Goal: Information Seeking & Learning: Learn about a topic

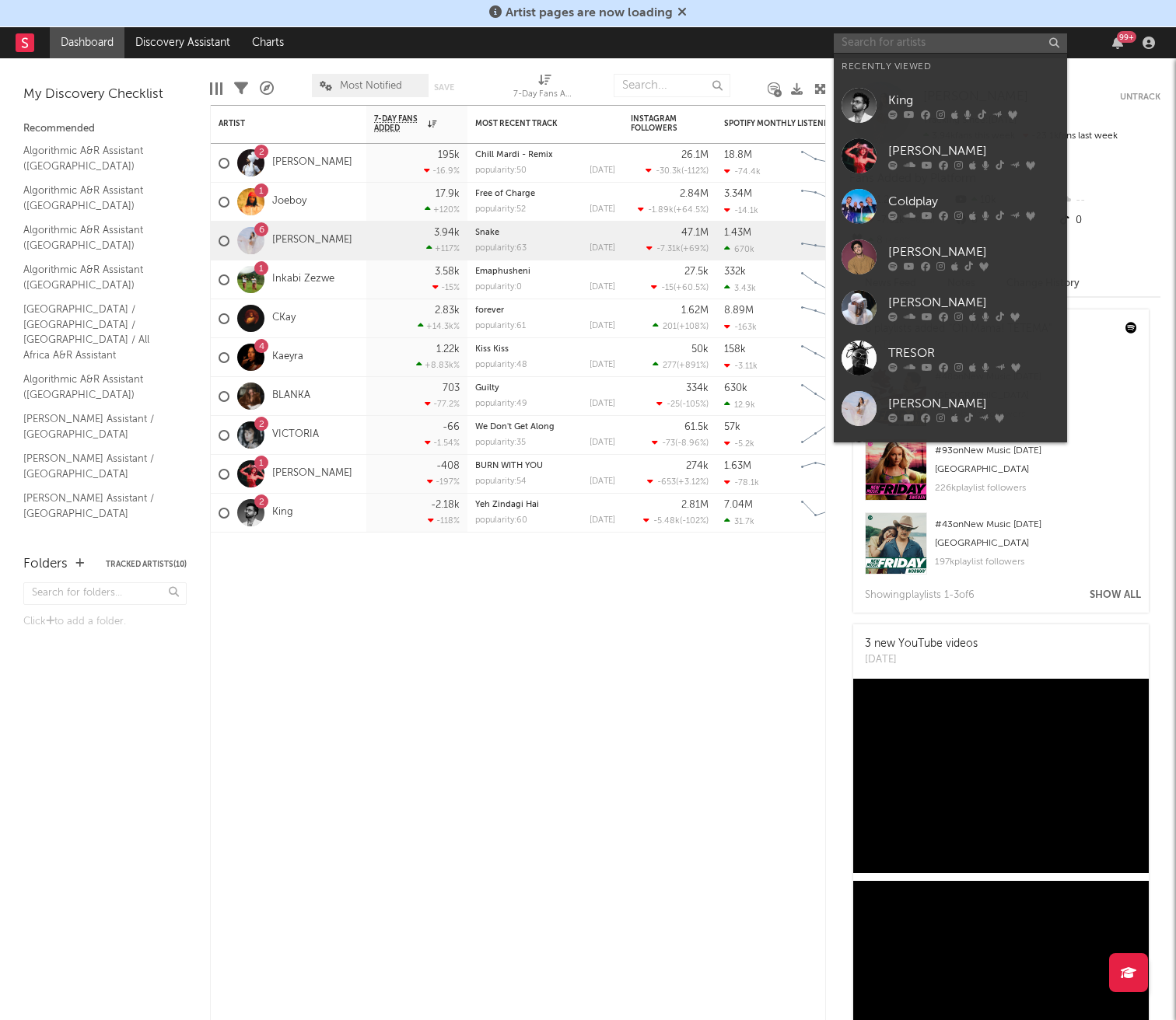
click at [860, 51] on input "text" at bounding box center [951, 43] width 233 height 20
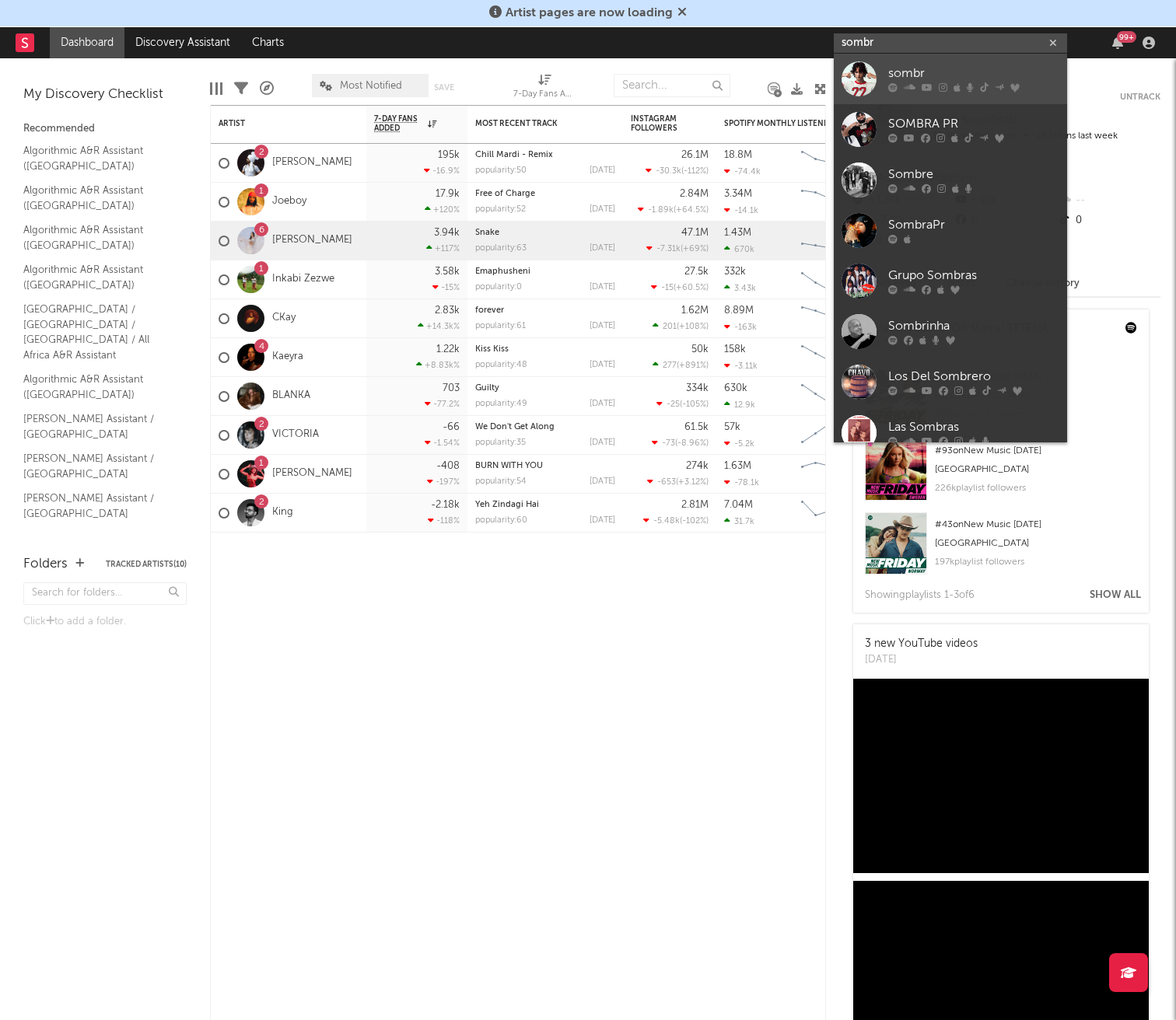
type input "sombr"
click at [904, 75] on div "sombr" at bounding box center [973, 73] width 172 height 19
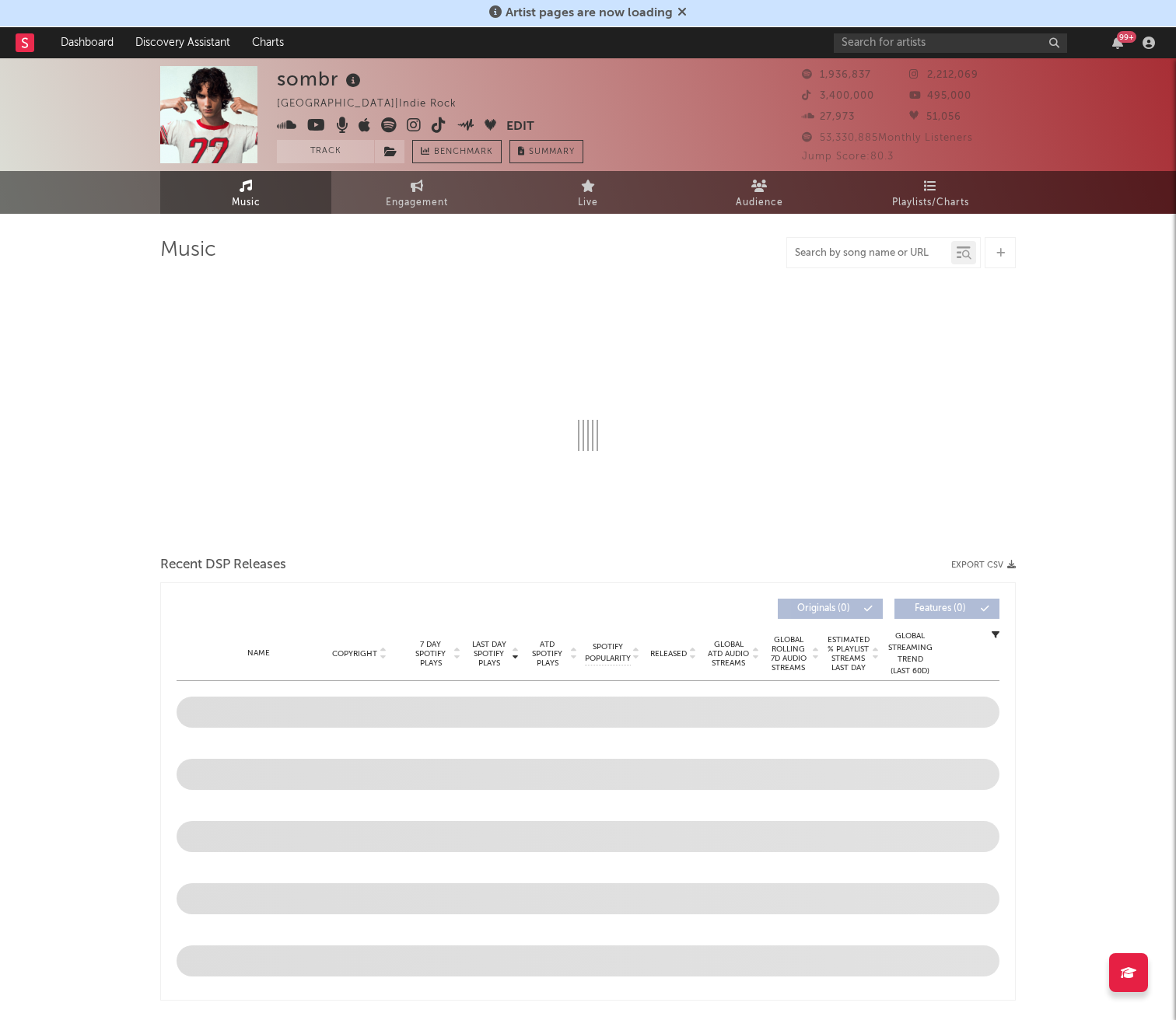
click at [877, 252] on input "text" at bounding box center [868, 253] width 164 height 13
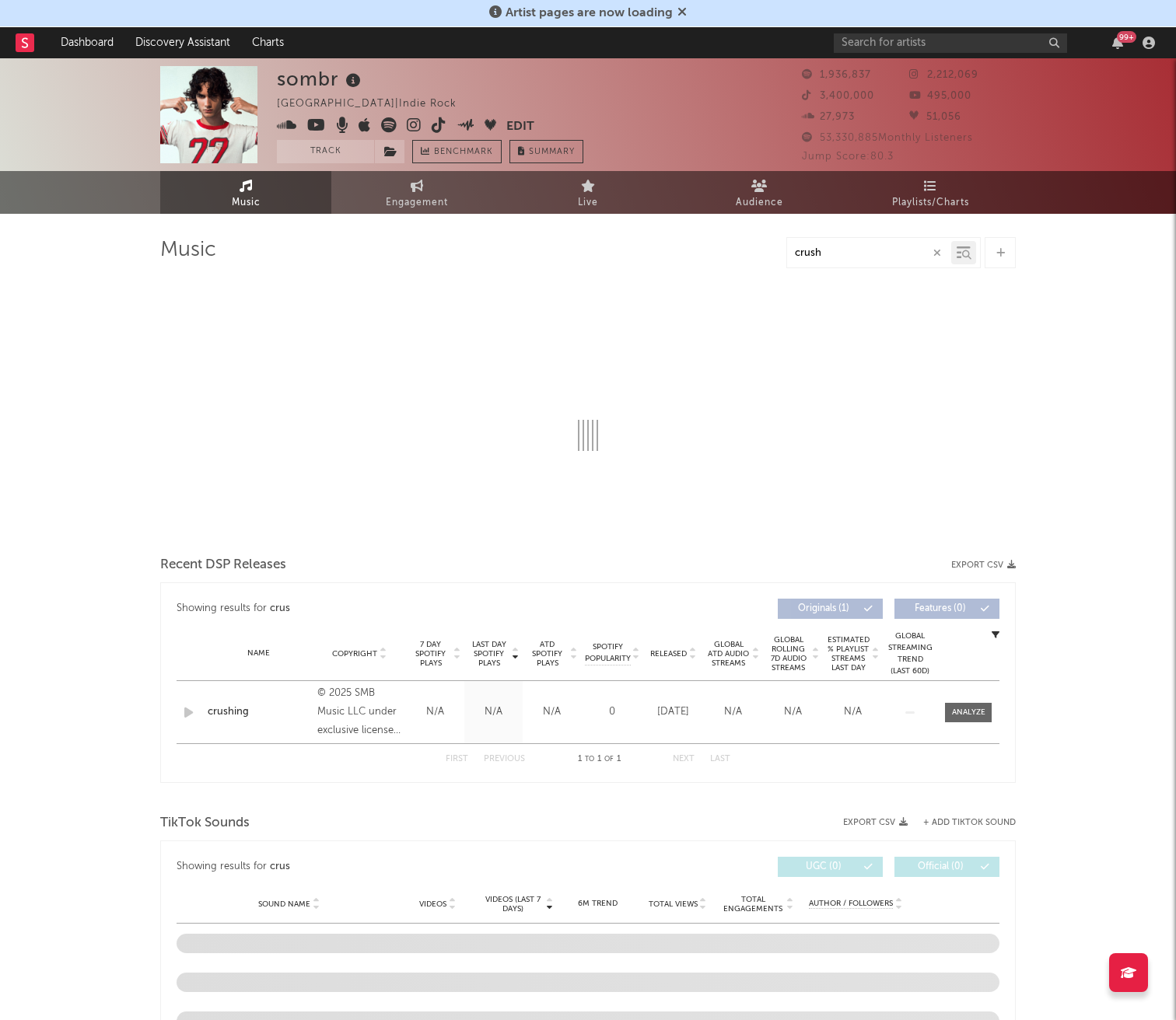
type input "crushi"
select select "6m"
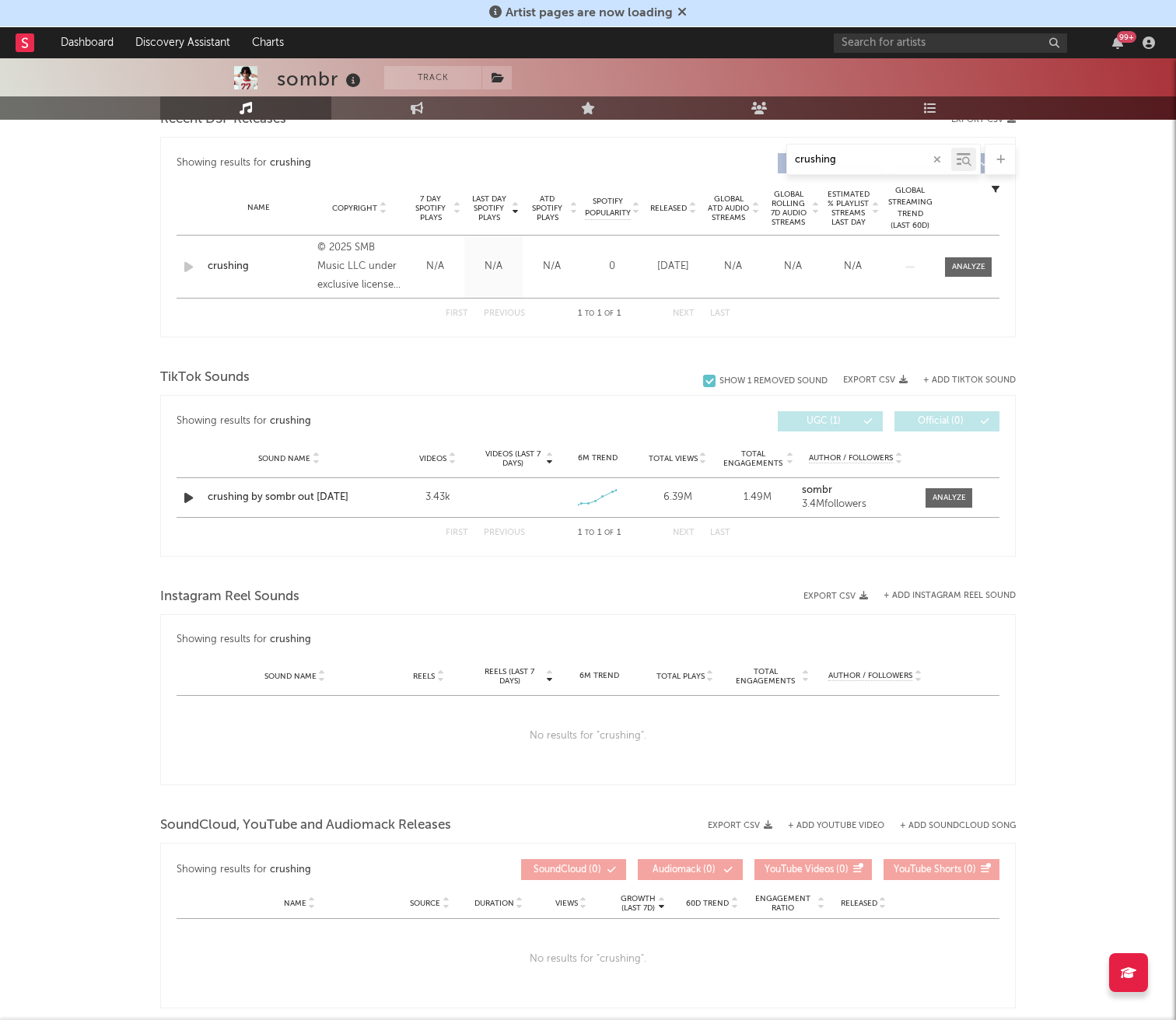
scroll to position [673, 0]
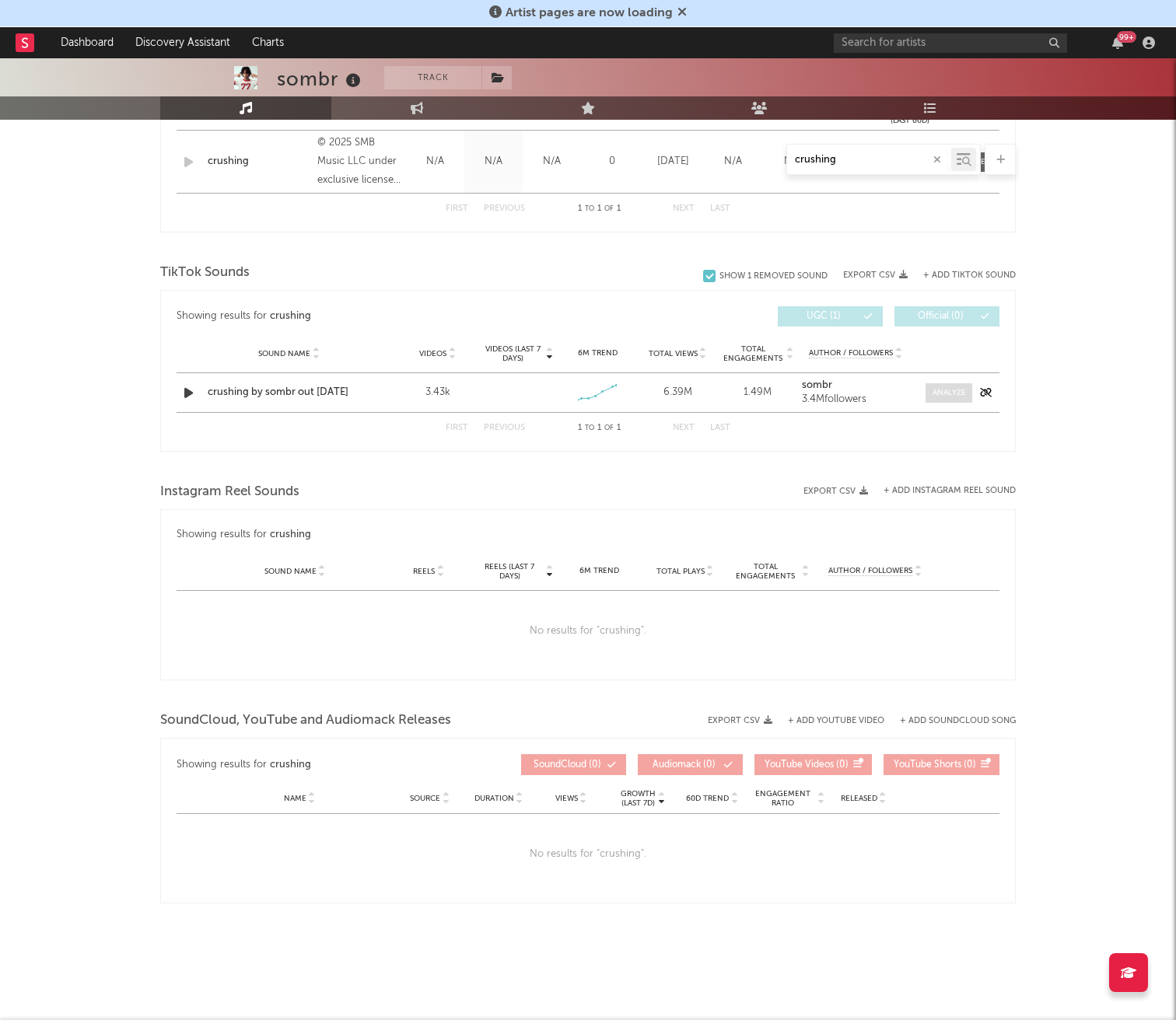
type input "crushing"
click at [937, 397] on div at bounding box center [950, 393] width 33 height 12
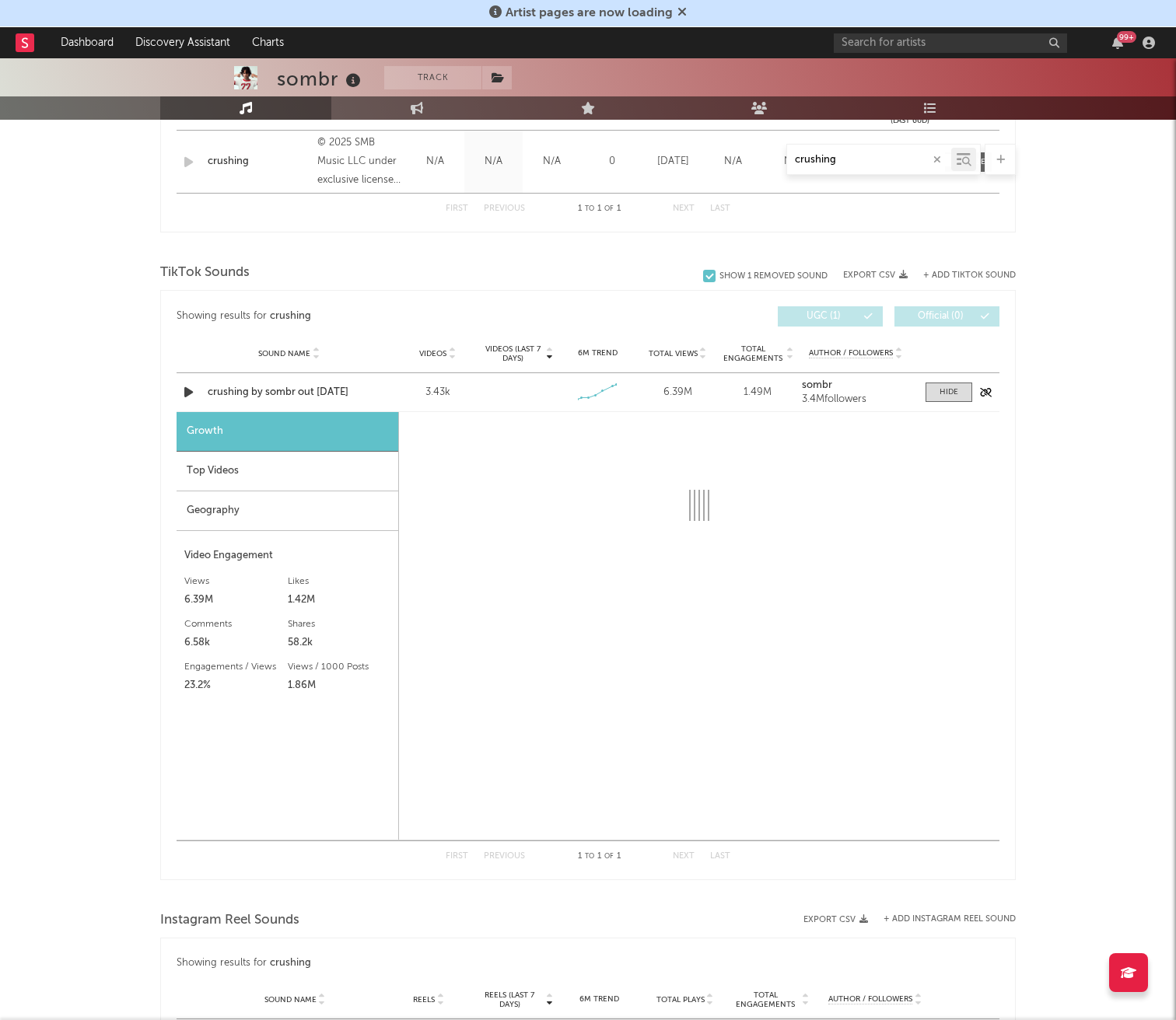
select select "1w"
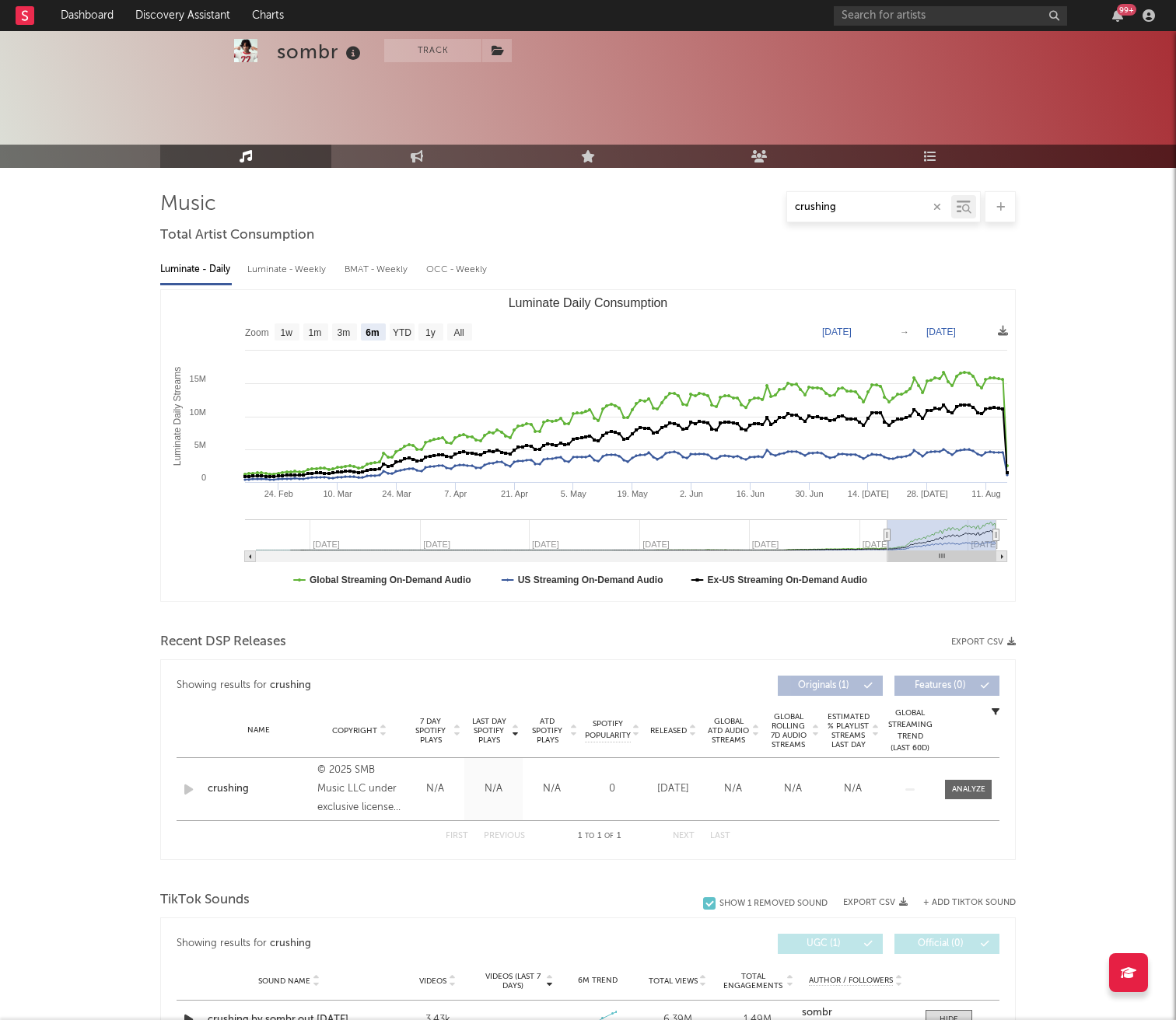
scroll to position [0, 0]
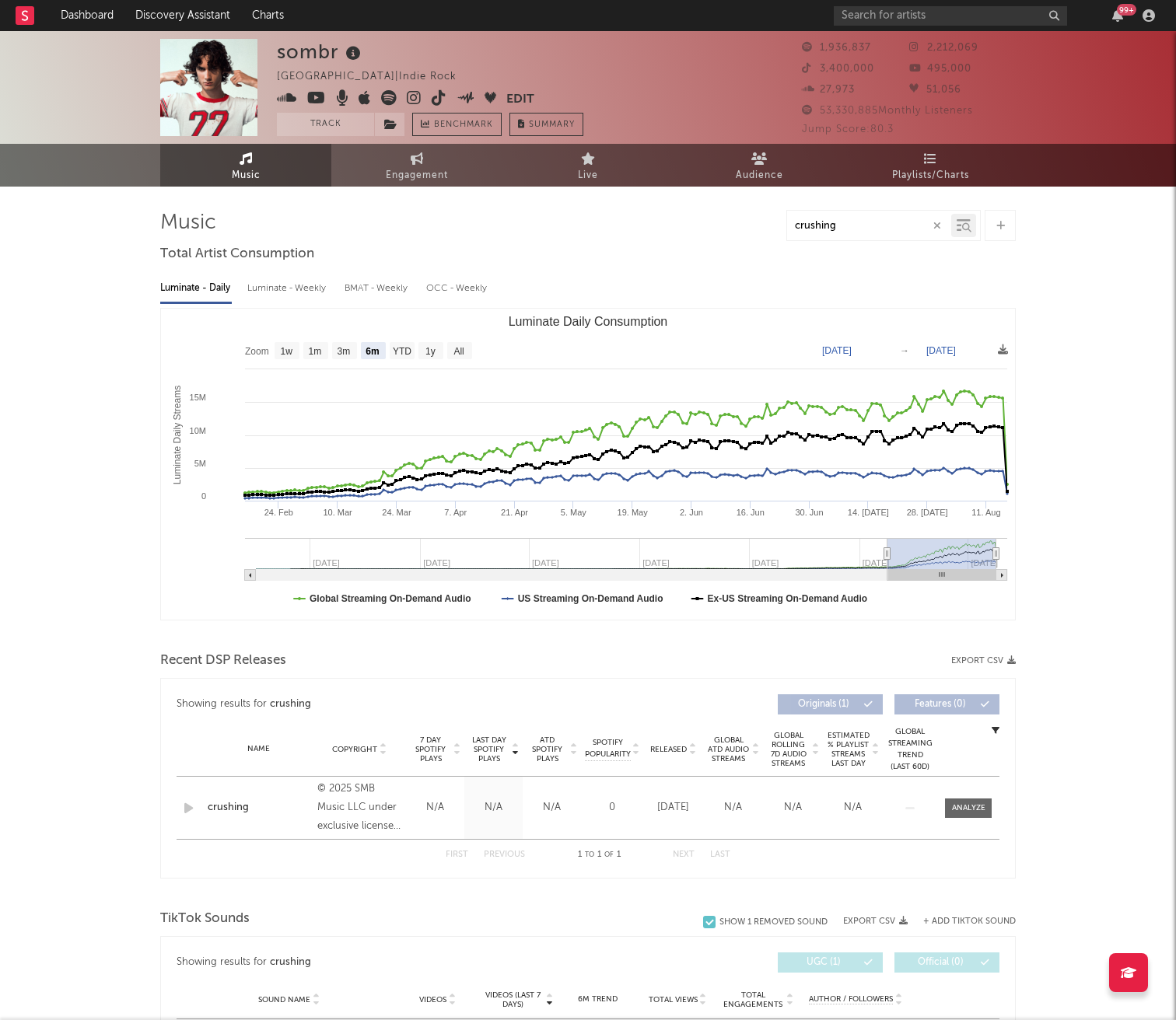
drag, startPoint x: 833, startPoint y: 226, endPoint x: 719, endPoint y: 213, distance: 114.7
click at [719, 213] on div "crushing" at bounding box center [587, 225] width 856 height 31
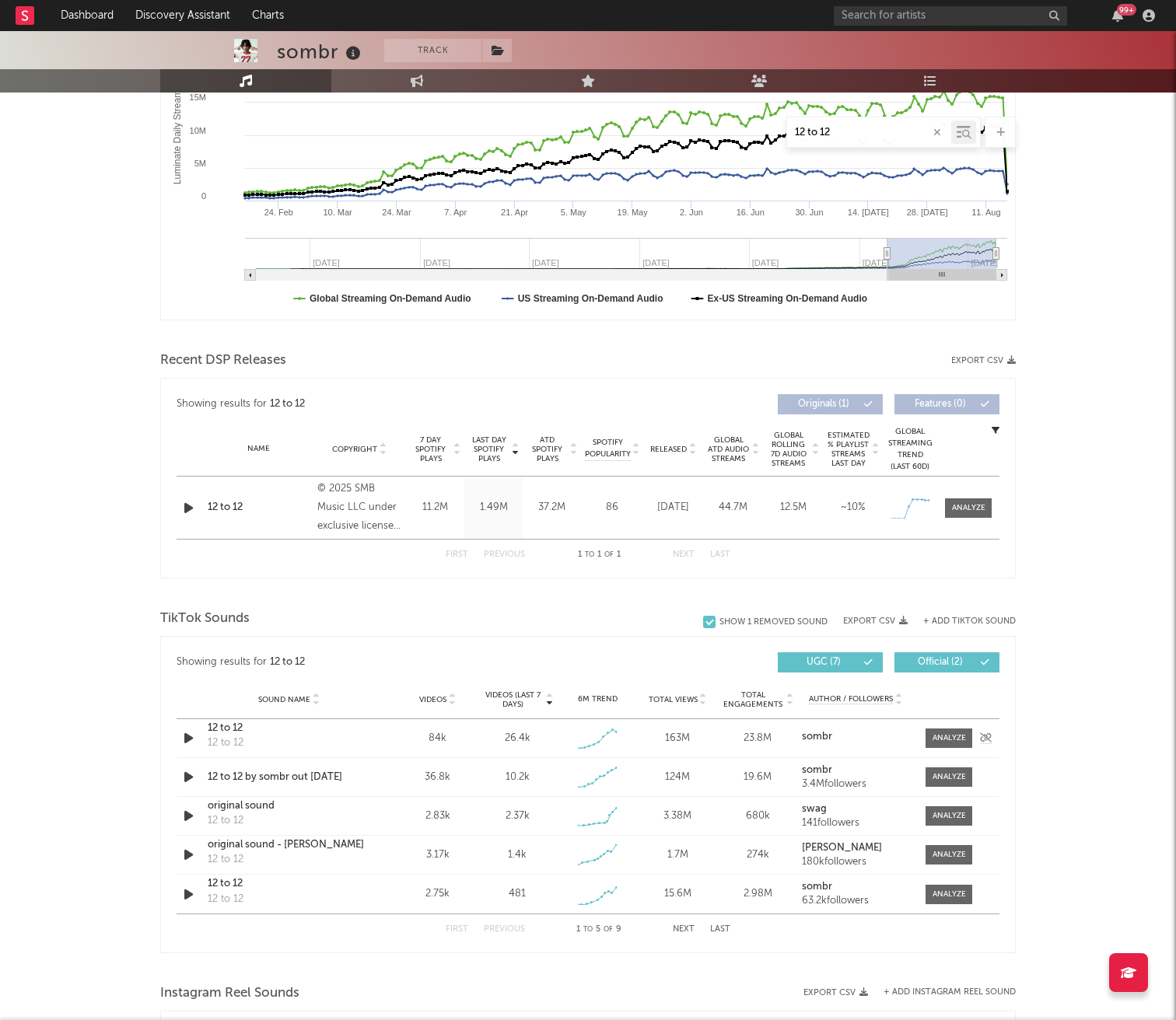
scroll to position [308, 0]
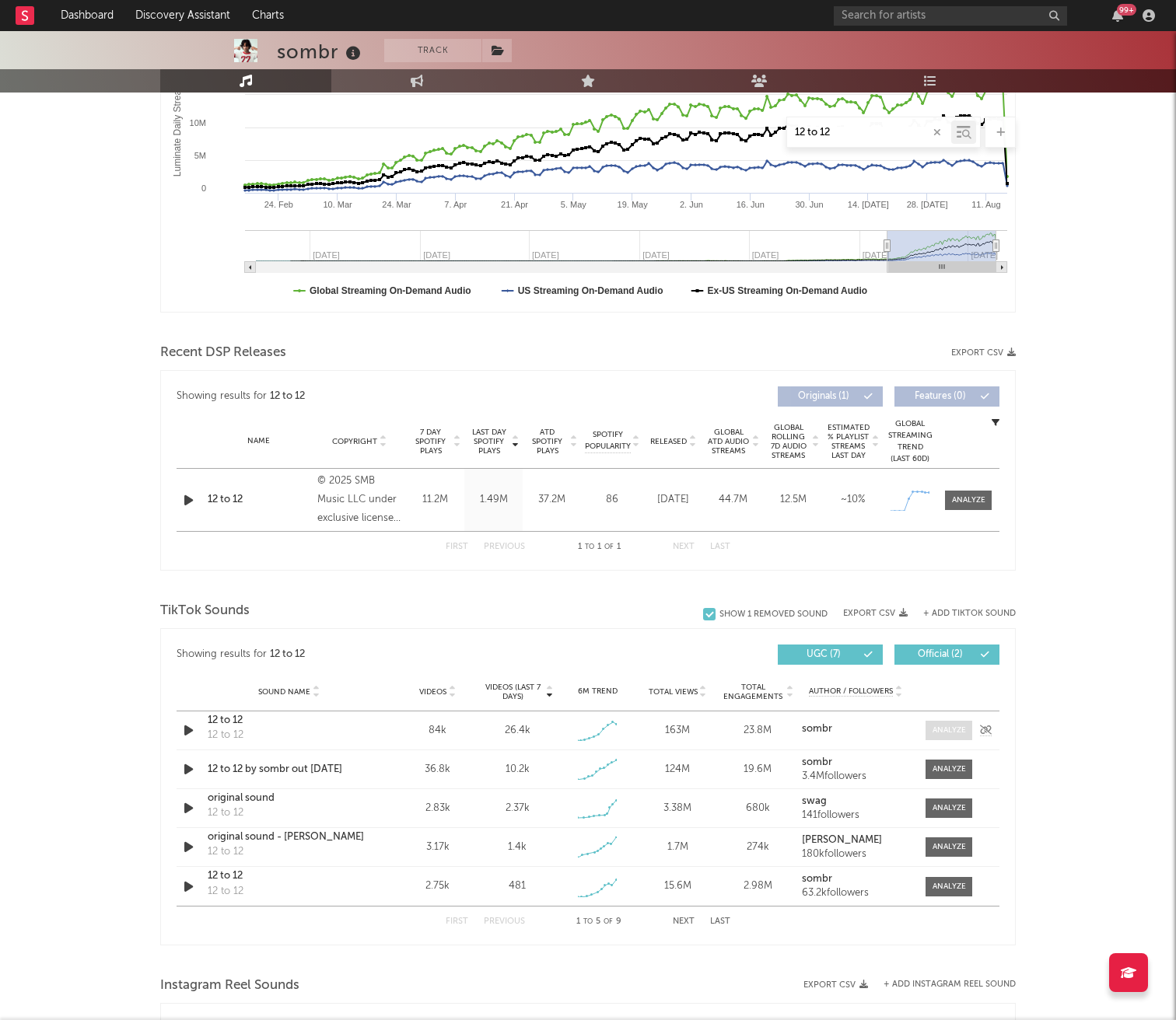
type input "12 to 12"
click at [936, 729] on div at bounding box center [950, 731] width 33 height 12
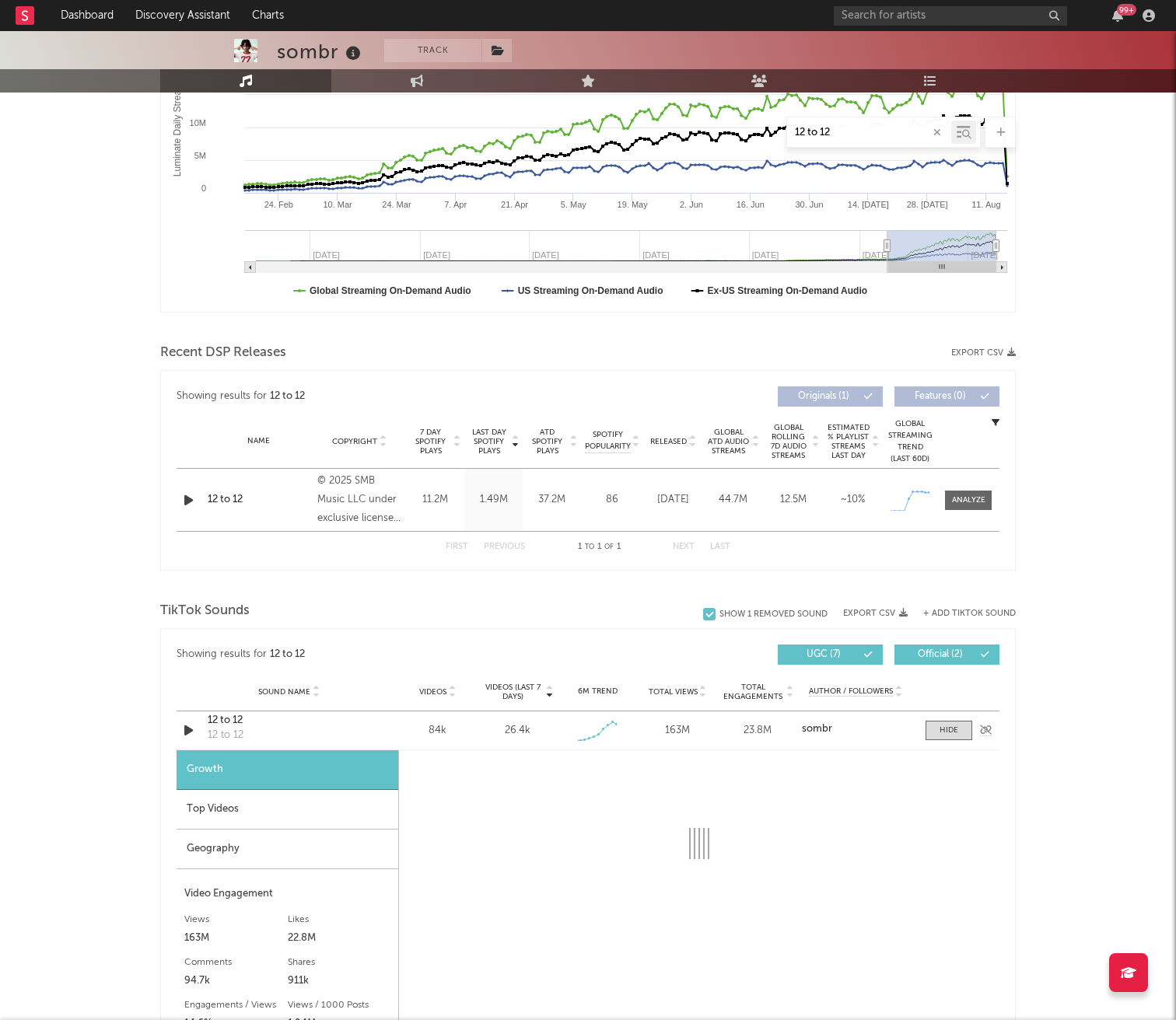
select select "1w"
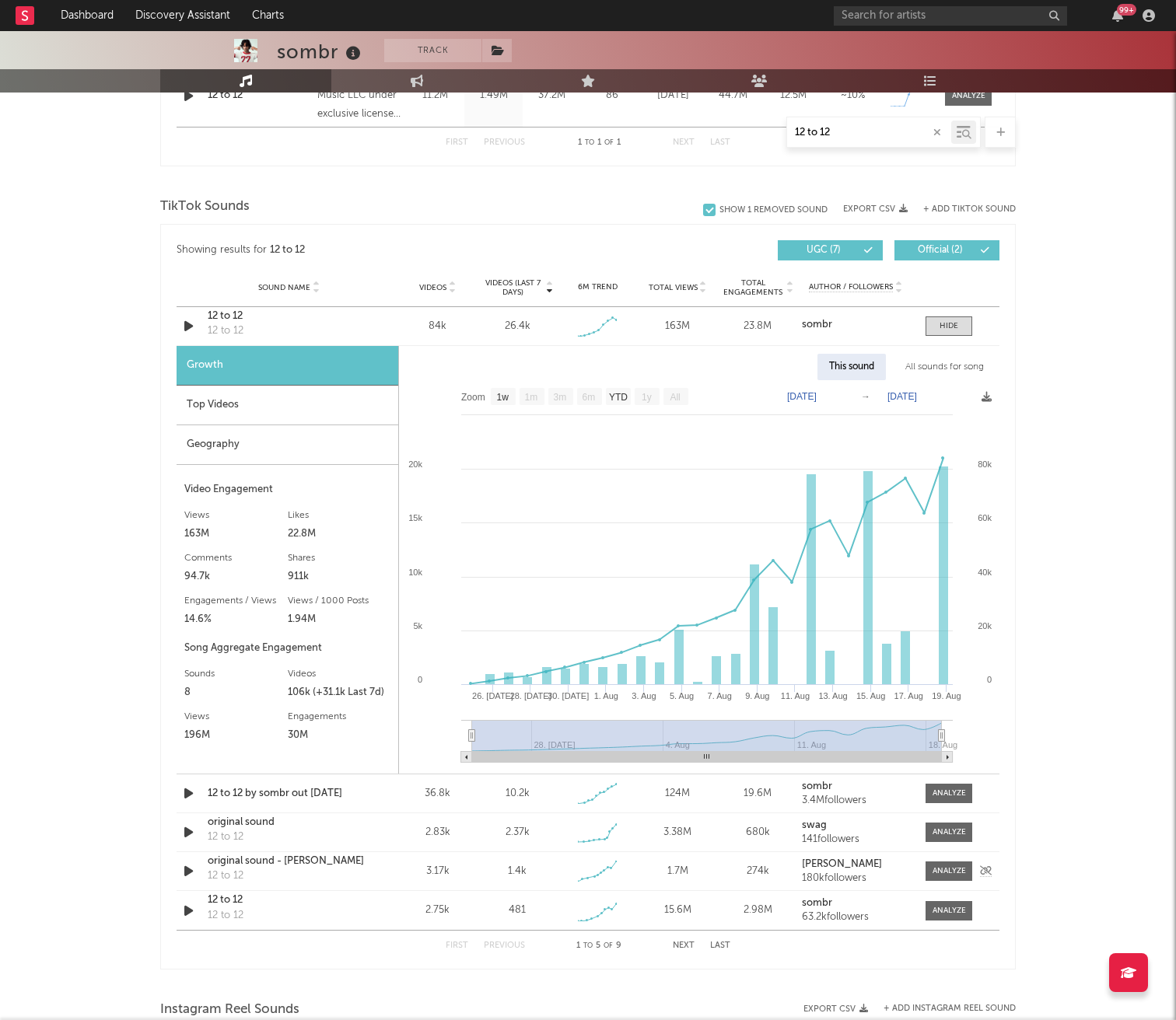
scroll to position [714, 0]
click at [947, 325] on div at bounding box center [949, 324] width 19 height 12
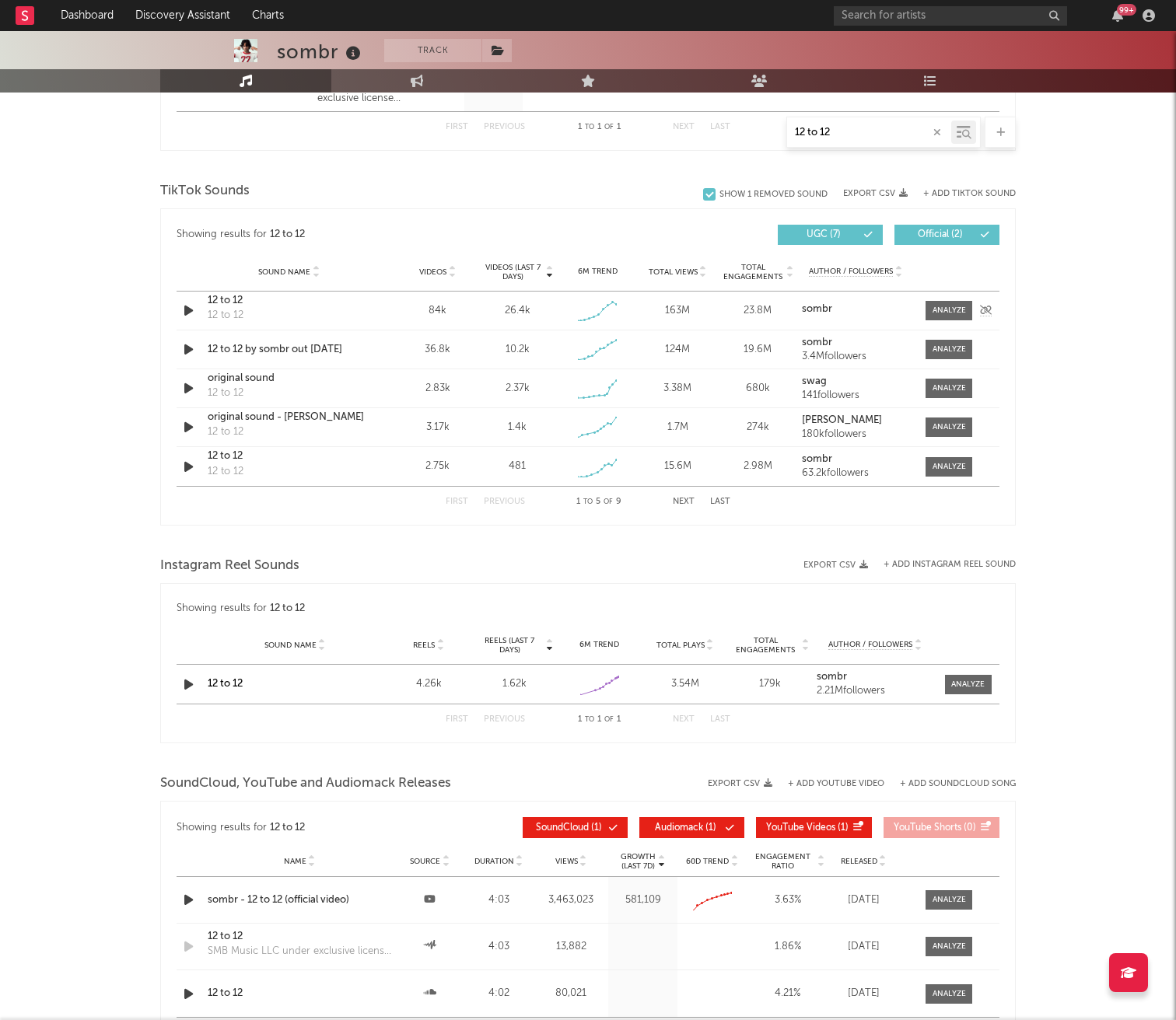
scroll to position [725, 0]
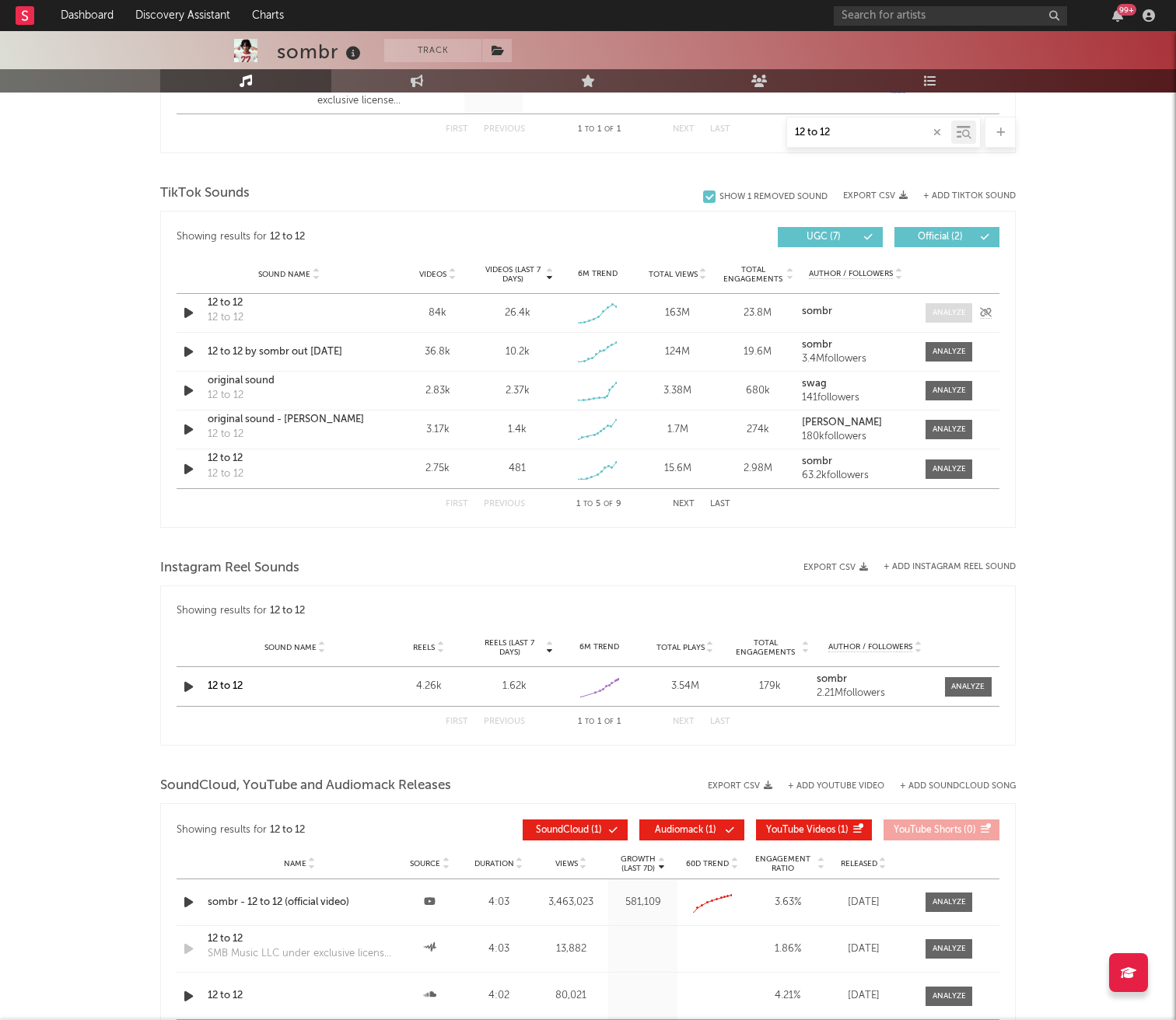
click at [933, 311] on div at bounding box center [950, 313] width 33 height 12
select select "1w"
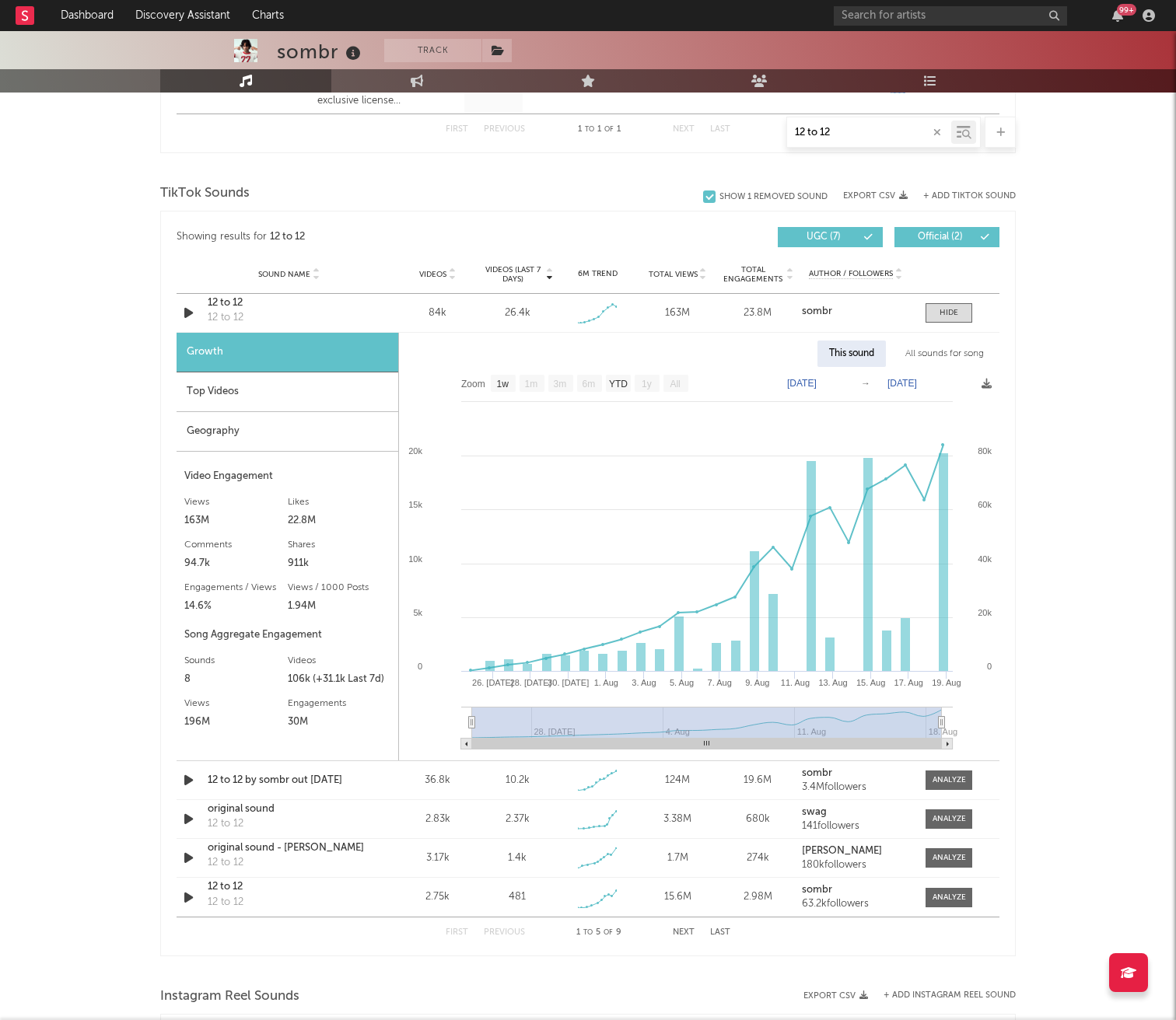
click at [247, 385] on div "Top Videos" at bounding box center [287, 392] width 221 height 39
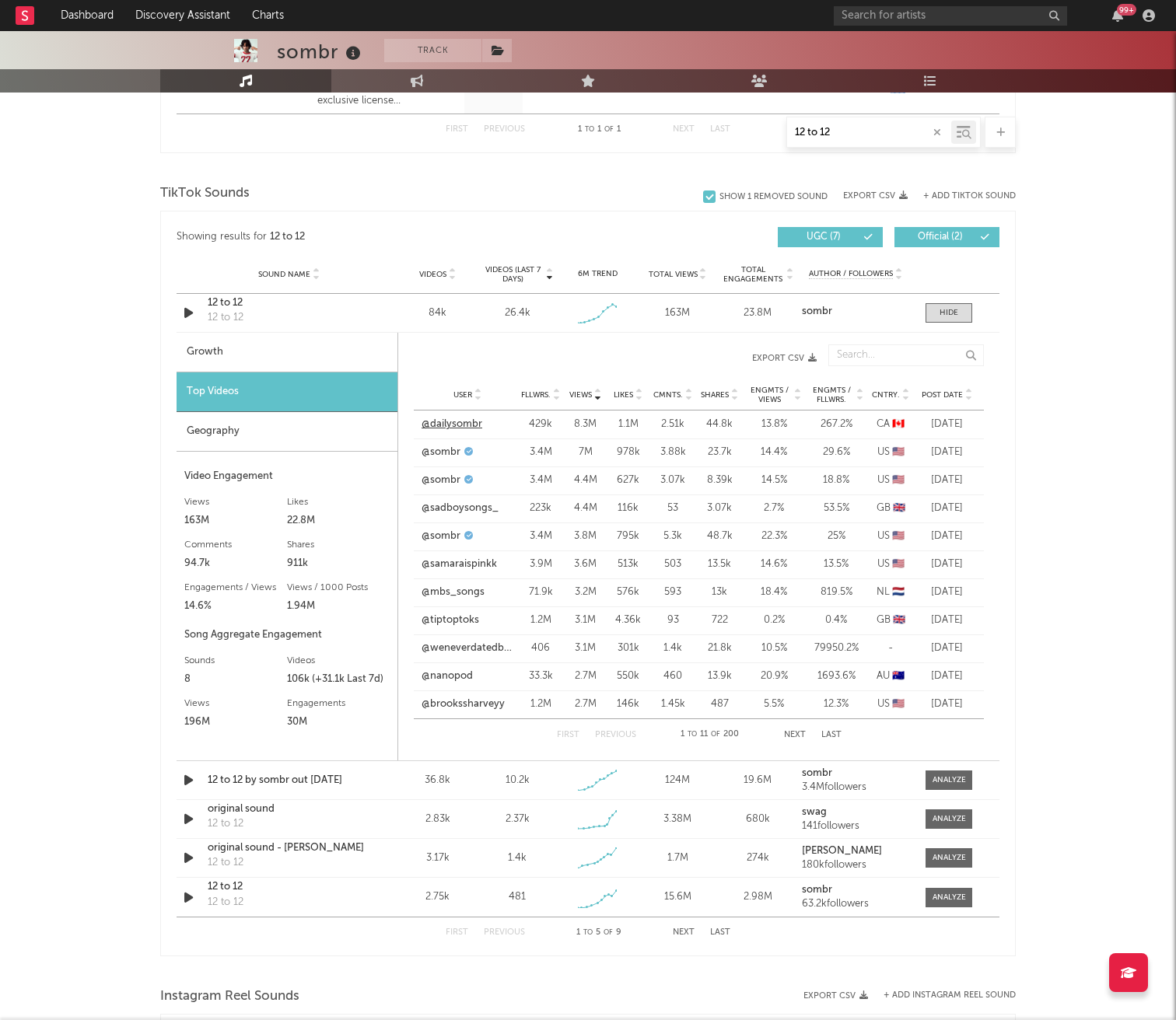
click at [455, 422] on link "@dailysombr" at bounding box center [452, 424] width 61 height 16
click at [944, 315] on div at bounding box center [949, 313] width 19 height 12
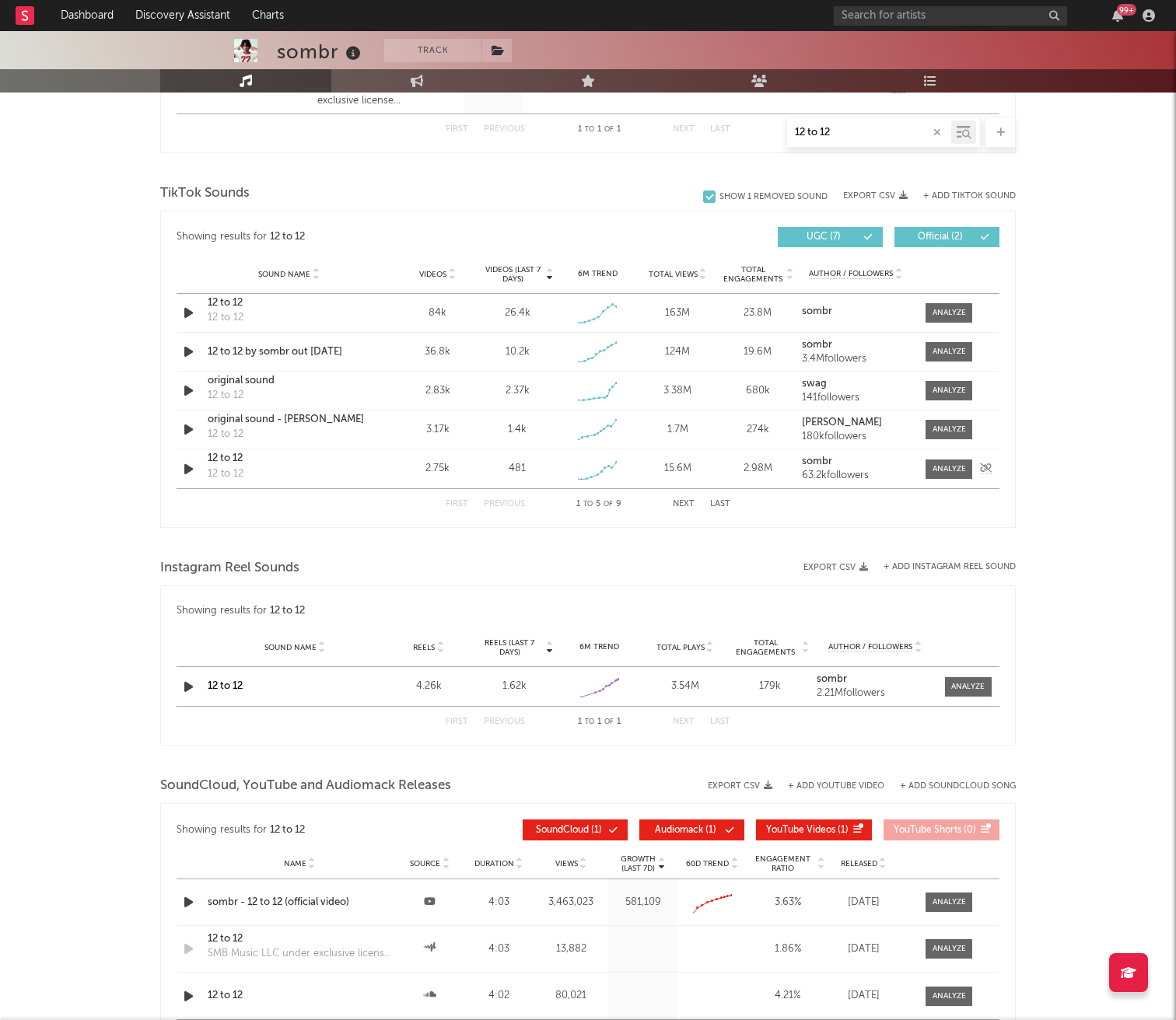
drag, startPoint x: 231, startPoint y: 447, endPoint x: 240, endPoint y: 451, distance: 9.8
click at [236, 447] on div "original sound - [PERSON_NAME] 12 to 12" at bounding box center [289, 430] width 163 height 36
click at [227, 460] on div "12 to 12" at bounding box center [289, 459] width 163 height 16
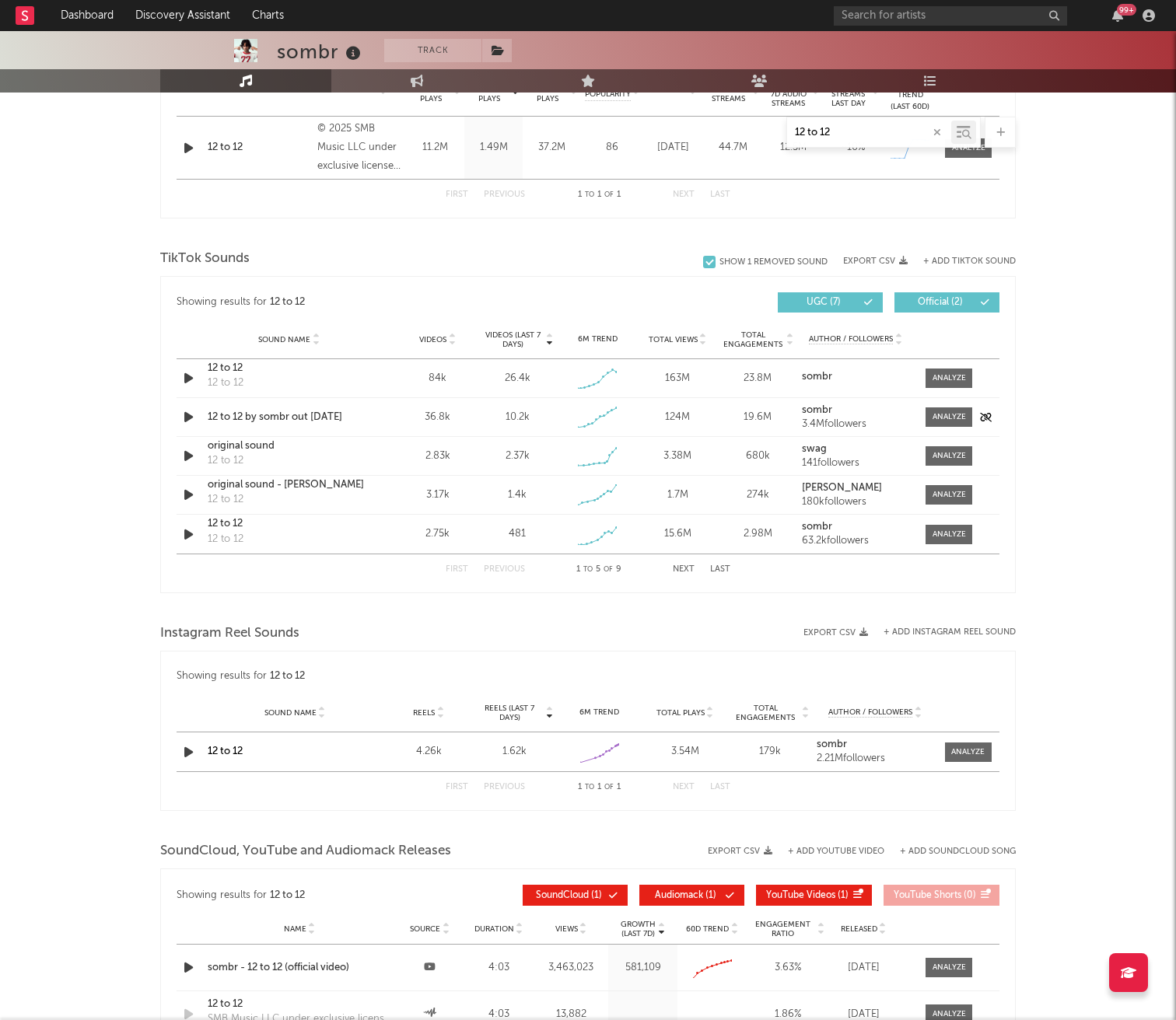
scroll to position [659, 0]
click at [942, 385] on span at bounding box center [949, 379] width 47 height 20
select select "1w"
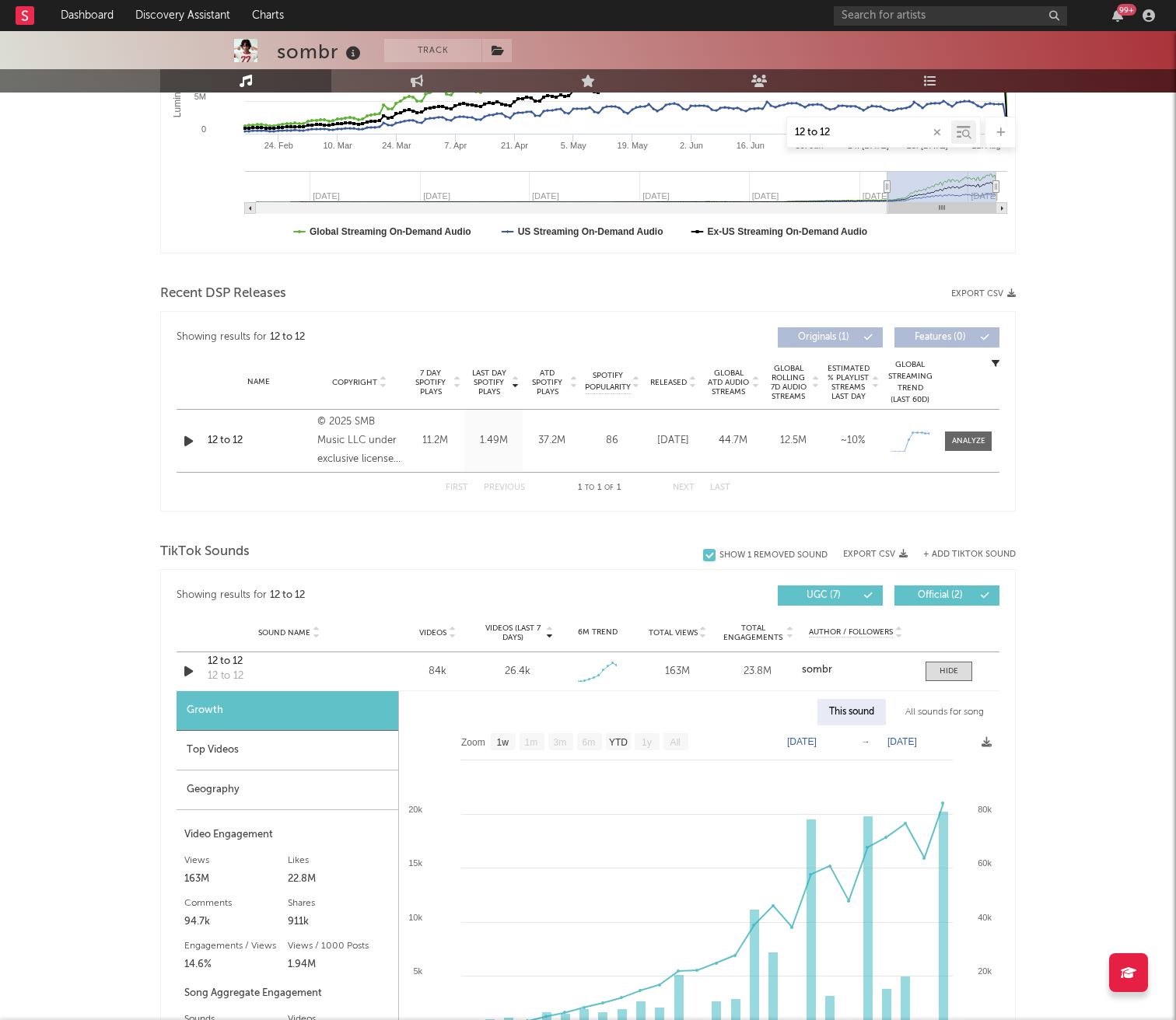
scroll to position [363, 0]
